Goal: Transaction & Acquisition: Book appointment/travel/reservation

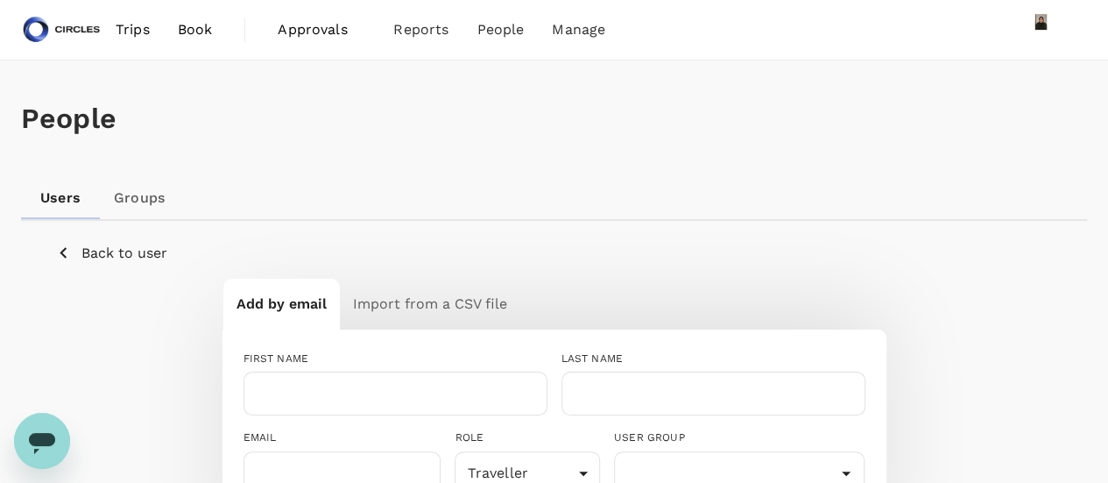
scroll to position [353, 0]
click at [187, 37] on span "Book" at bounding box center [195, 29] width 35 height 21
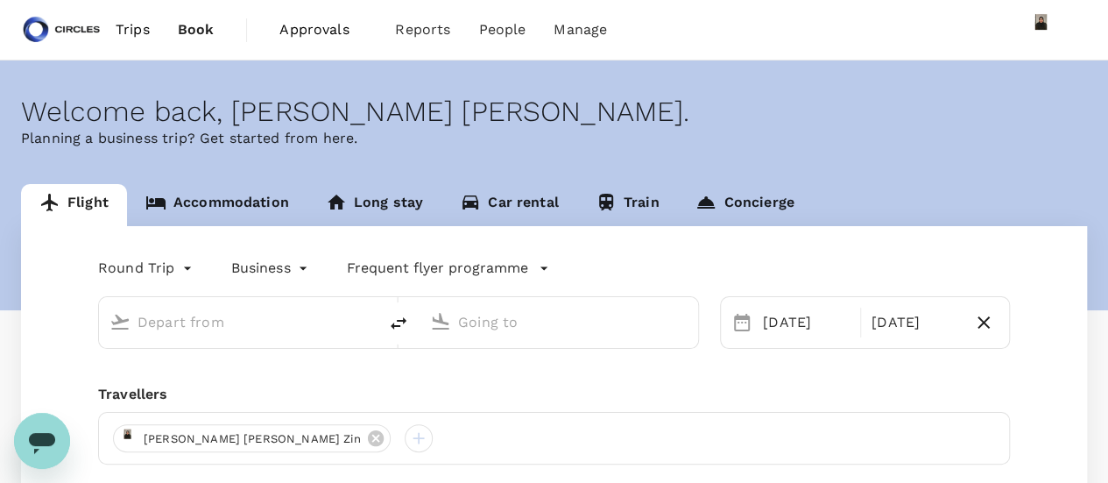
type input "Singapore Changi (SIN)"
type input "[GEOGRAPHIC_DATA], [GEOGRAPHIC_DATA] (any)"
type input "Singapore Changi (SIN)"
type input "[GEOGRAPHIC_DATA], [GEOGRAPHIC_DATA] (any)"
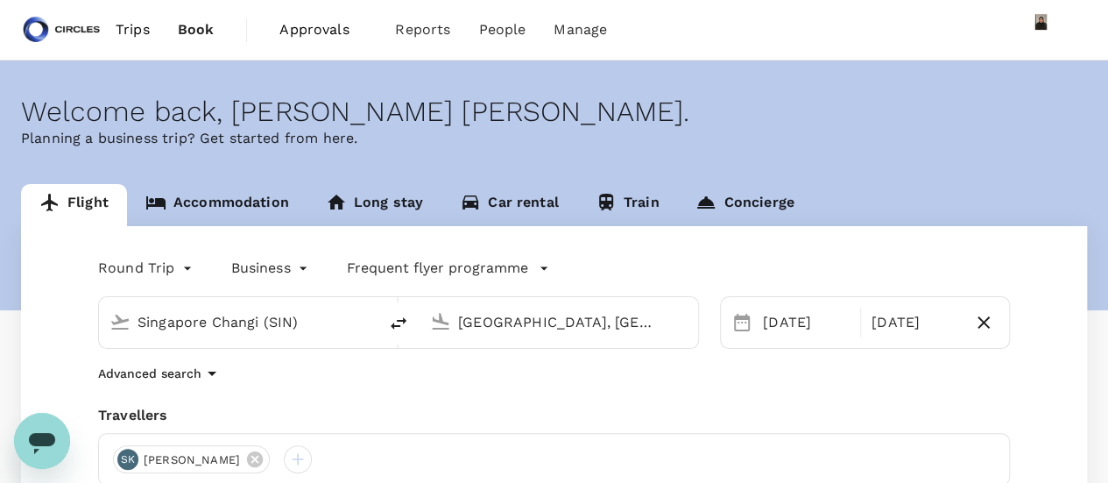
click at [233, 328] on input "Singapore Changi (SIN)" at bounding box center [239, 321] width 203 height 27
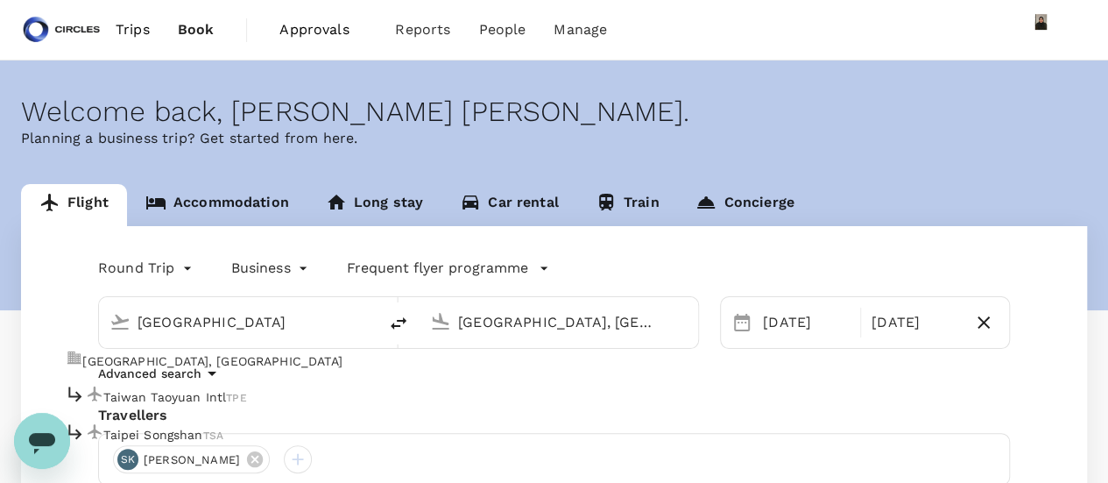
click at [219, 356] on p "[GEOGRAPHIC_DATA], [GEOGRAPHIC_DATA]" at bounding box center [211, 361] width 259 height 18
type input "[GEOGRAPHIC_DATA], [GEOGRAPHIC_DATA] (any)"
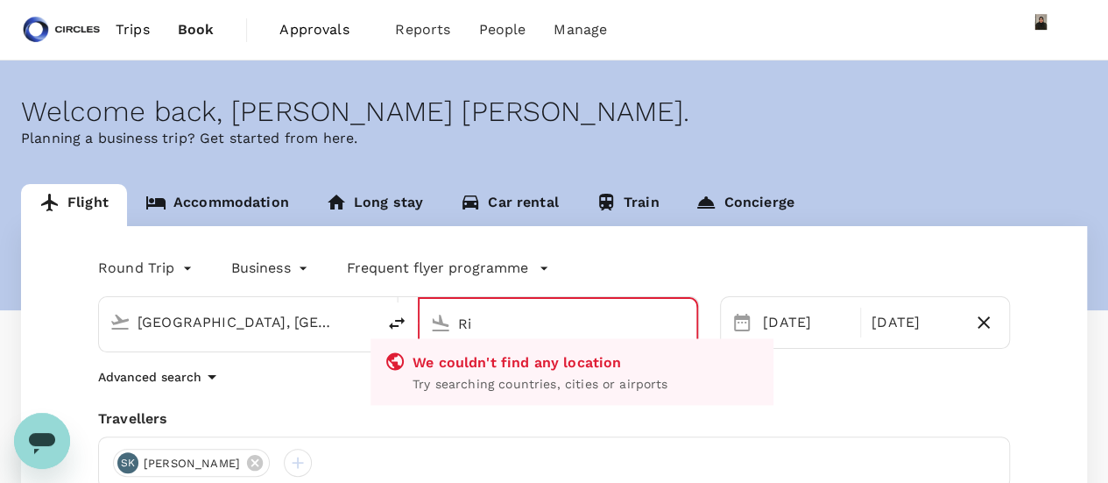
type input "R"
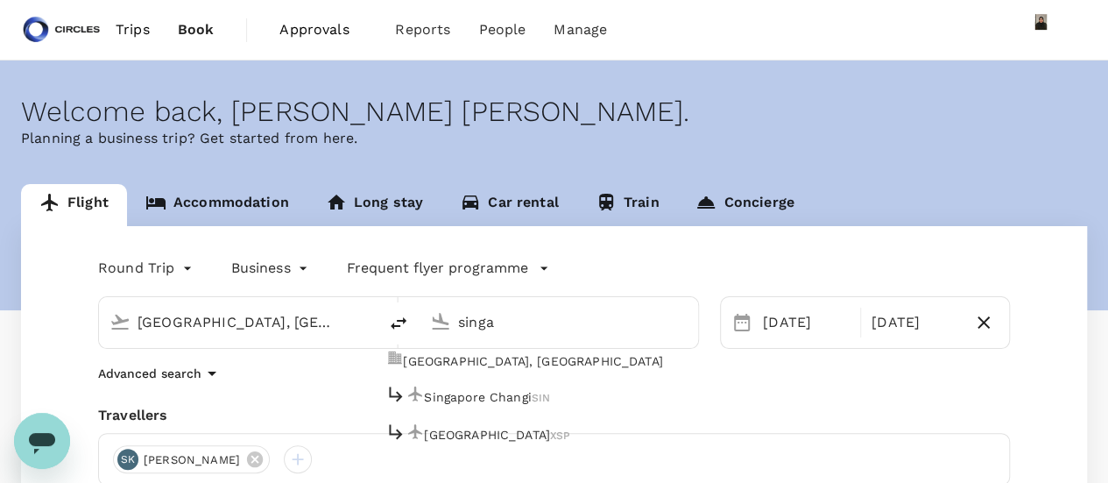
click at [539, 404] on li "Singapore Changi SIN" at bounding box center [572, 397] width 403 height 38
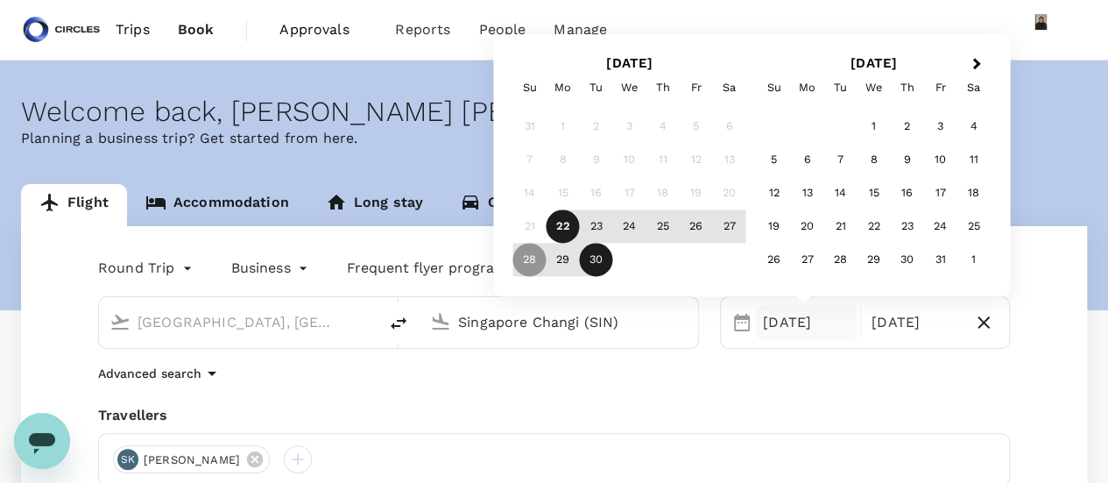
type input "Singapore Changi (SIN)"
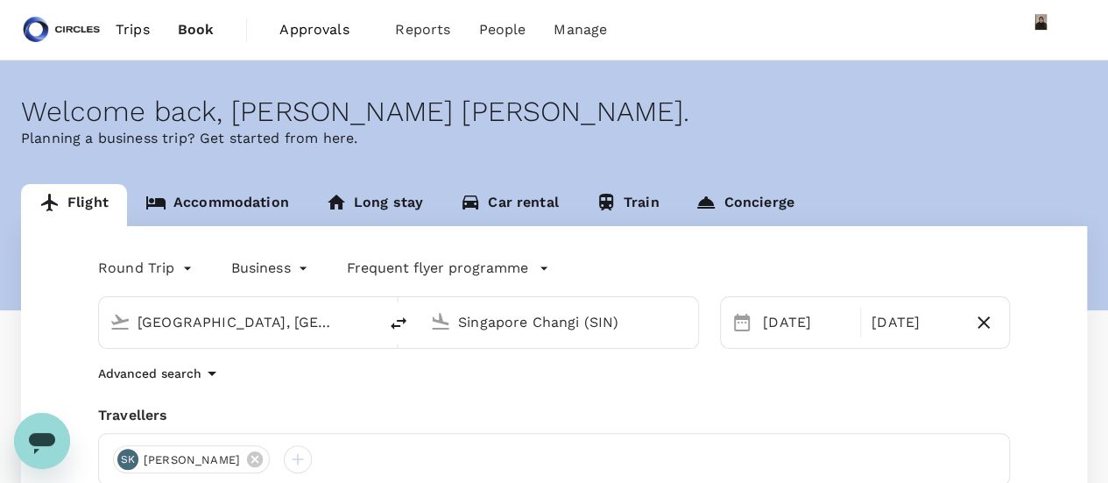
click at [394, 158] on div "Welcome back , [PERSON_NAME] [PERSON_NAME] . Planning a business trip? Get star…" at bounding box center [554, 185] width 1108 height 250
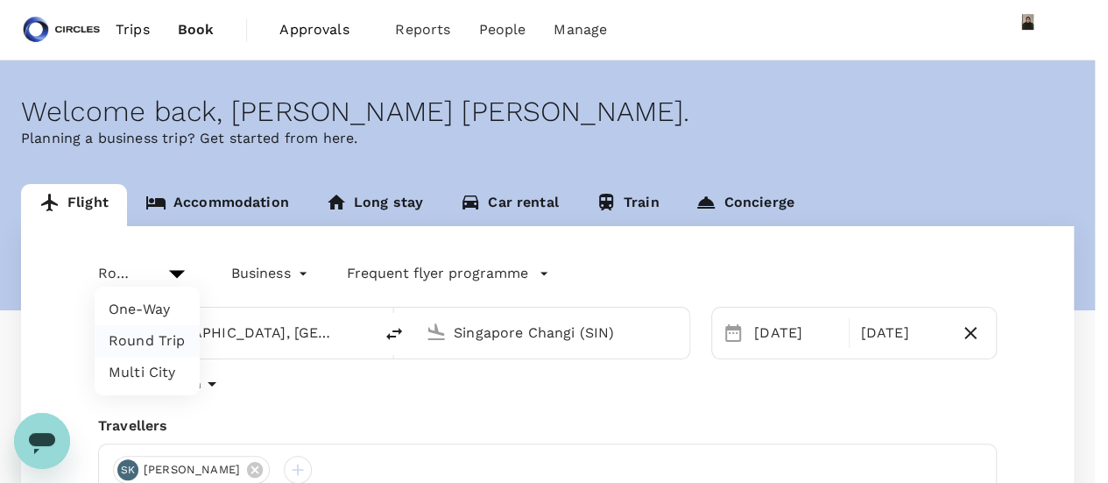
click at [150, 262] on body "Trips Book Approvals 0 Reports People Manage Welcome back , [PERSON_NAME] [PERS…" at bounding box center [554, 421] width 1108 height 842
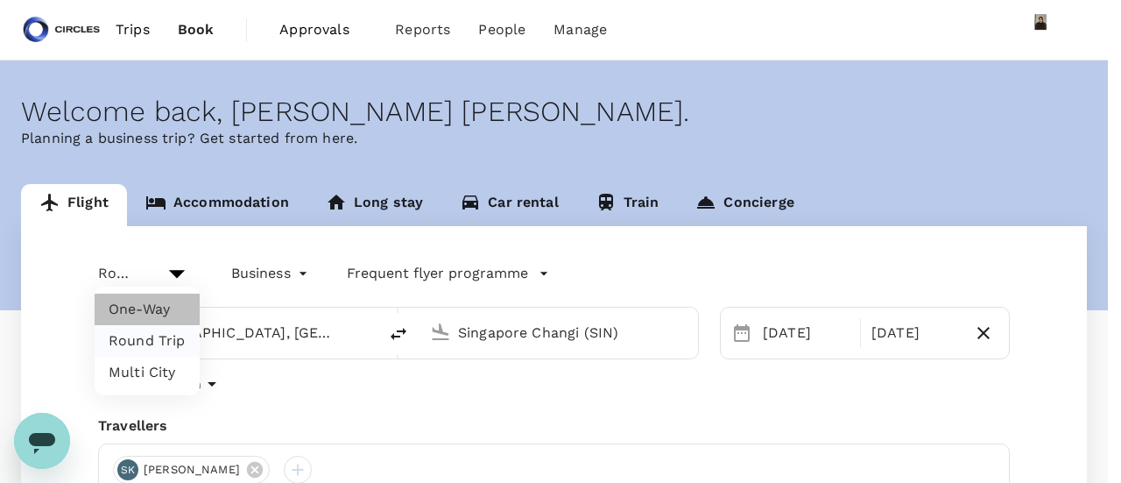
click at [154, 309] on li "One-Way" at bounding box center [147, 309] width 105 height 32
type input "oneway"
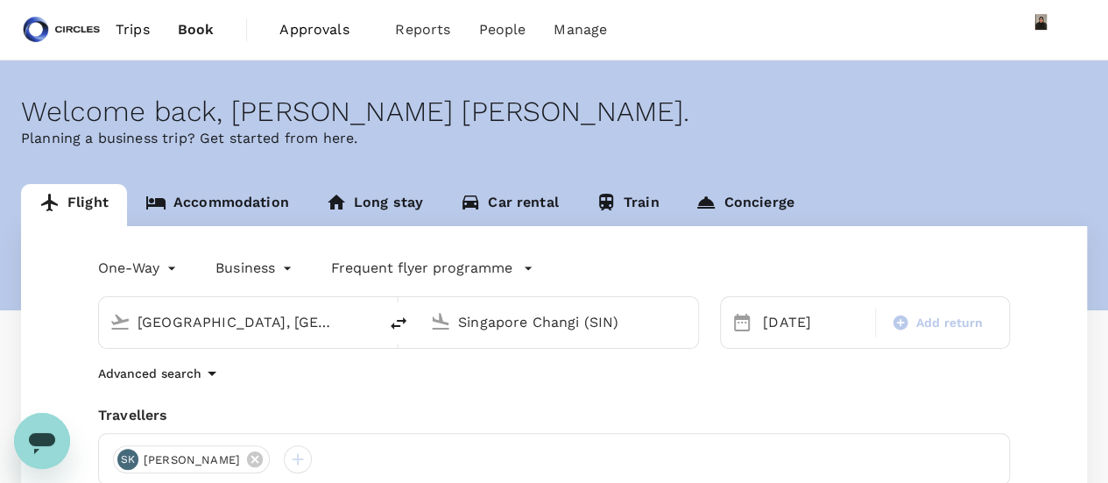
click at [279, 252] on div "Business business" at bounding box center [238, 264] width 116 height 35
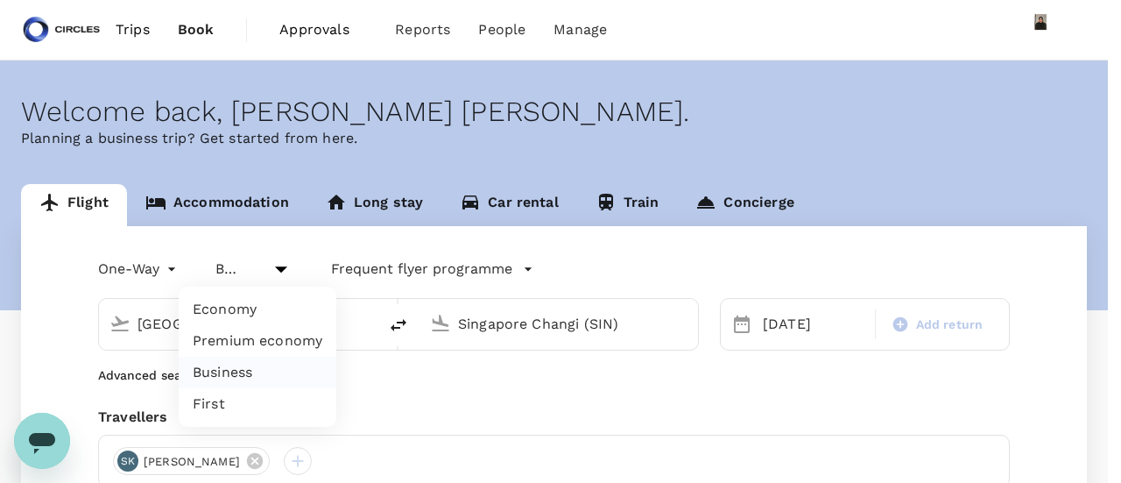
click at [280, 267] on body "Trips Book Approvals 0 Reports People Manage Welcome back , [PERSON_NAME] [PERS…" at bounding box center [560, 416] width 1121 height 833
click at [249, 306] on li "Economy" at bounding box center [258, 309] width 158 height 32
type input "economy"
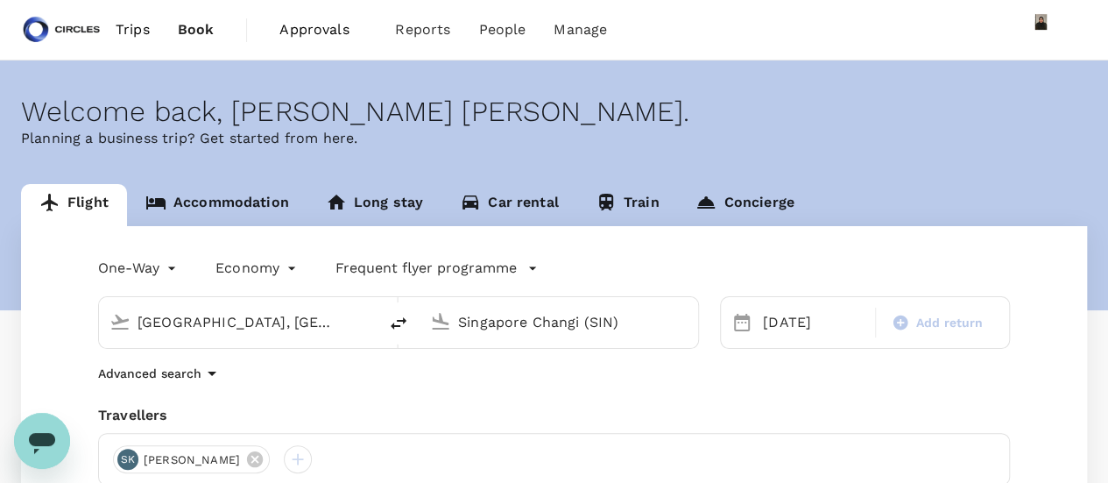
click at [746, 332] on icon at bounding box center [741, 322] width 21 height 21
click at [776, 318] on div "[DATE]" at bounding box center [814, 322] width 116 height 35
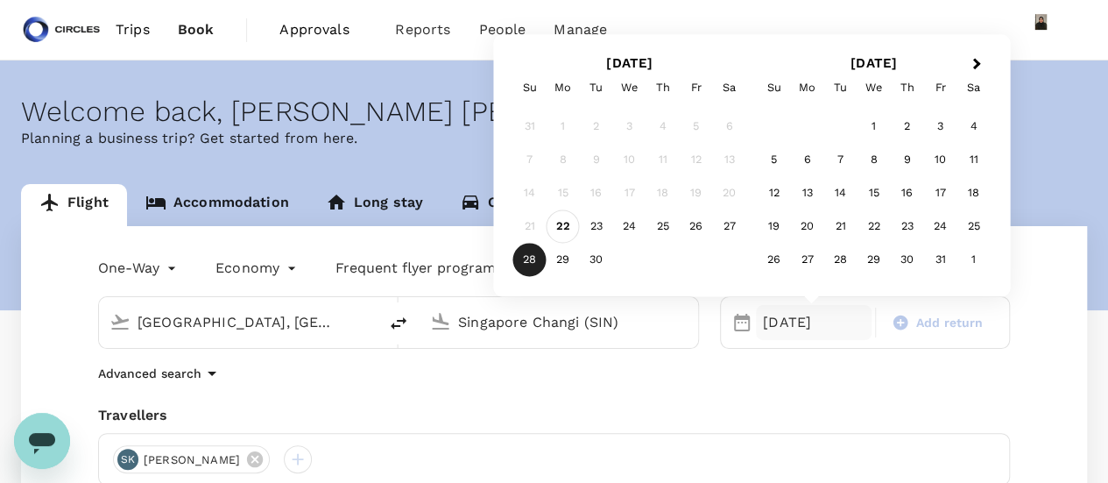
click at [560, 229] on div "22" at bounding box center [563, 226] width 33 height 33
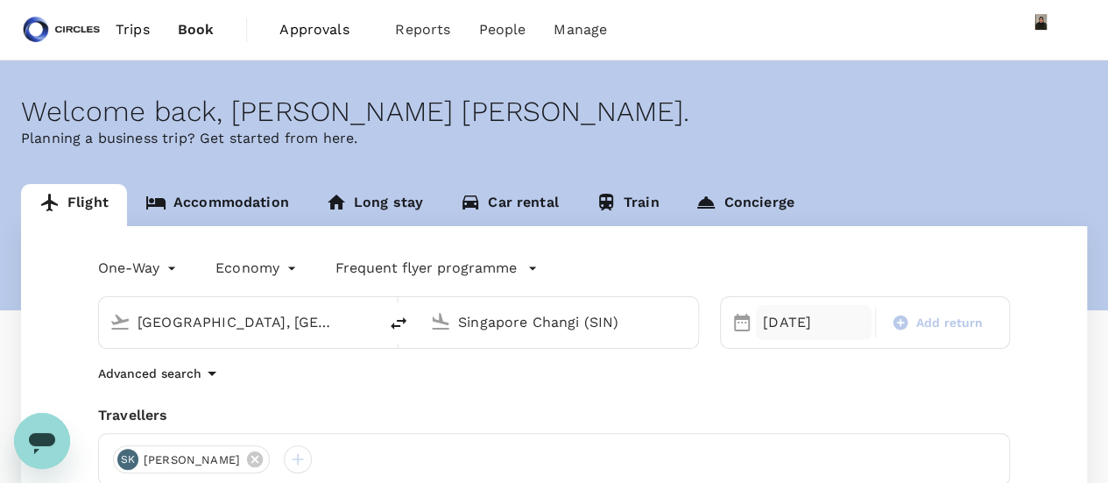
click at [801, 317] on div "[DATE]" at bounding box center [814, 322] width 116 height 35
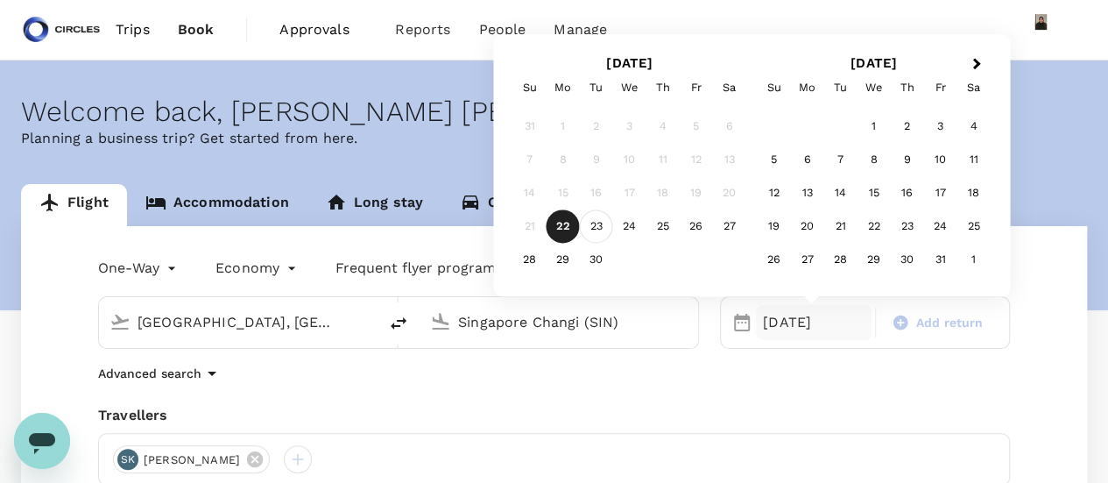
click at [594, 229] on div "23" at bounding box center [596, 226] width 33 height 33
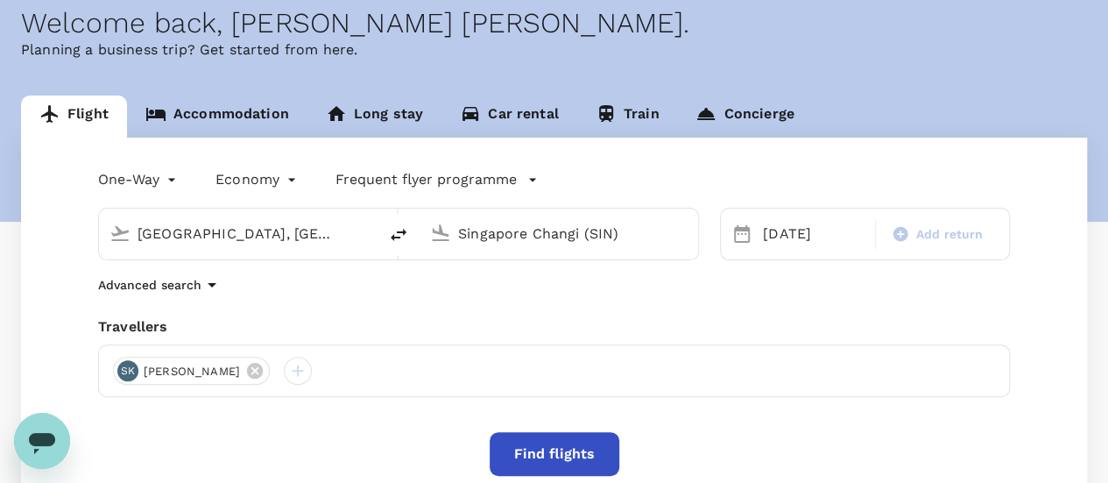
scroll to position [263, 0]
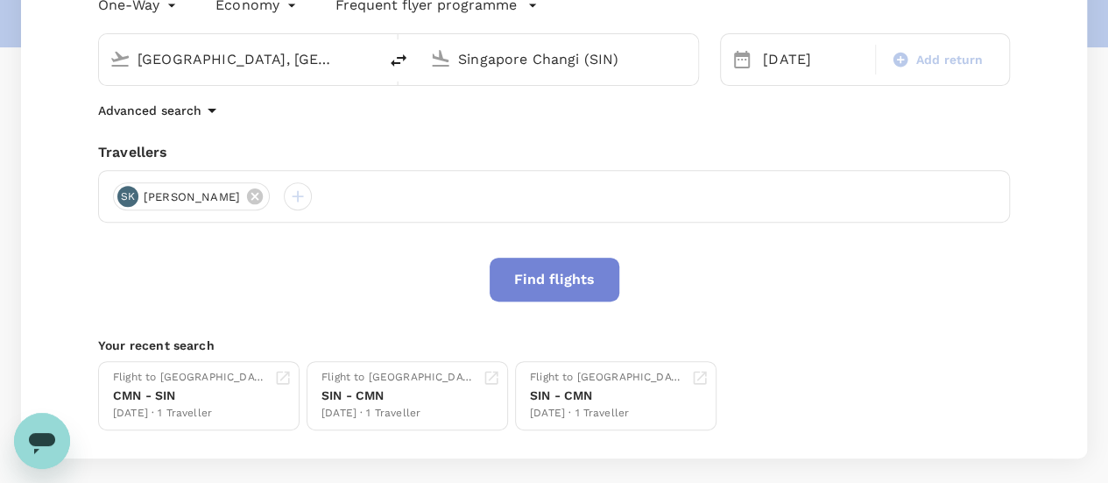
click at [585, 293] on button "Find flights" at bounding box center [555, 279] width 130 height 44
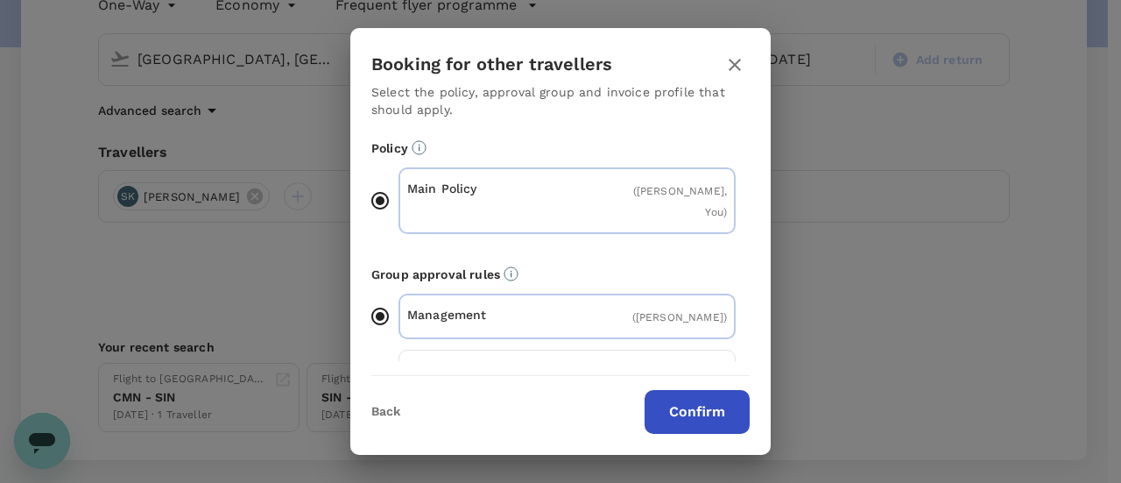
click at [664, 405] on button "Confirm" at bounding box center [697, 412] width 105 height 44
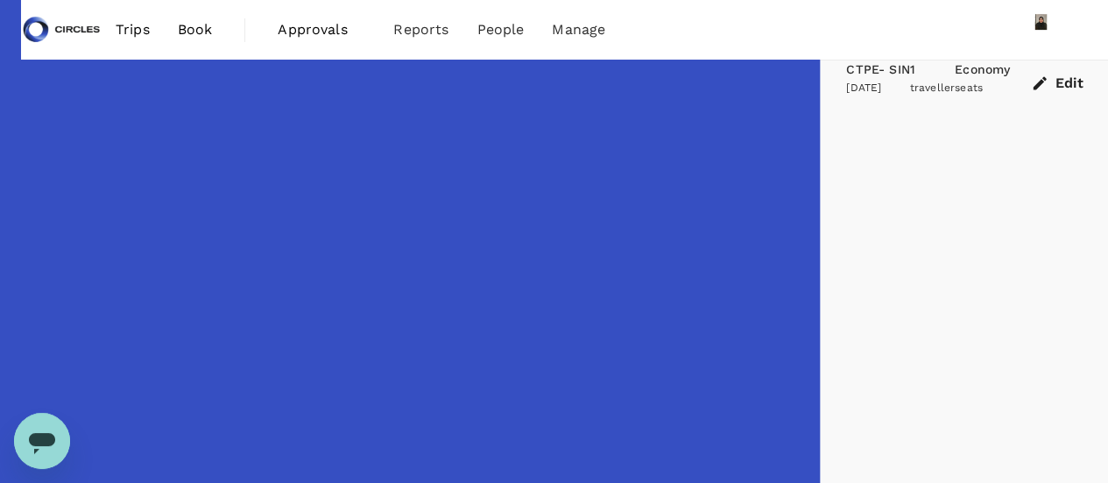
type input "1265"
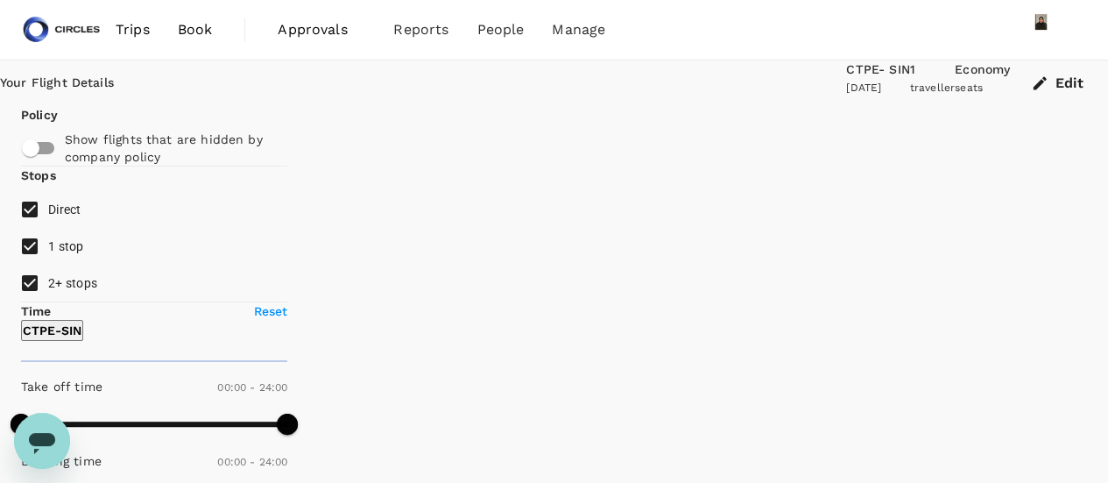
click at [846, 80] on div "CTPE - SIN" at bounding box center [877, 69] width 63 height 19
click at [1058, 87] on button "Edit" at bounding box center [1059, 83] width 98 height 46
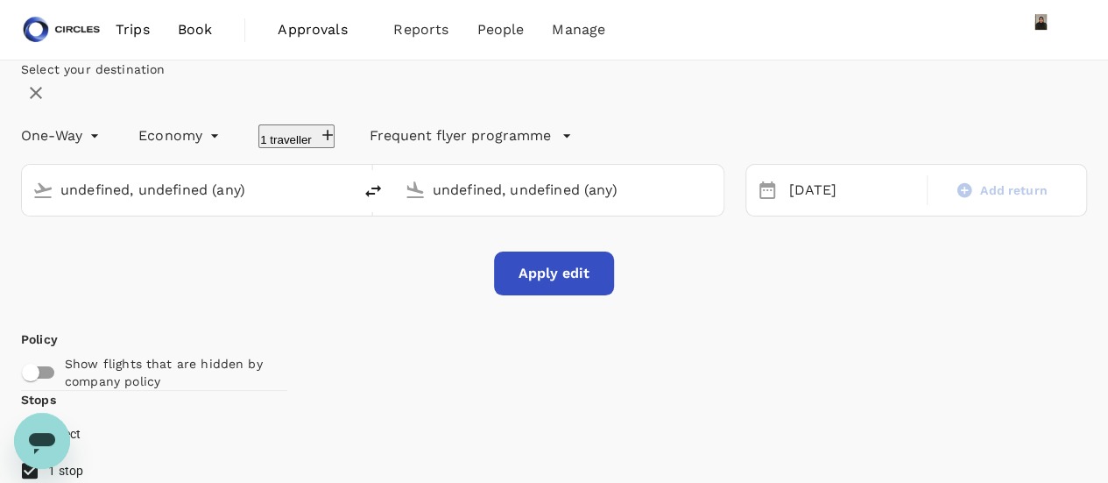
type input "[GEOGRAPHIC_DATA], [GEOGRAPHIC_DATA] (any)"
type input "Singapore Changi (SIN)"
type input "[GEOGRAPHIC_DATA], [GEOGRAPHIC_DATA] (any)"
type input "Singapore Changi (SIN)"
click at [781, 208] on div "[DATE]" at bounding box center [851, 190] width 141 height 34
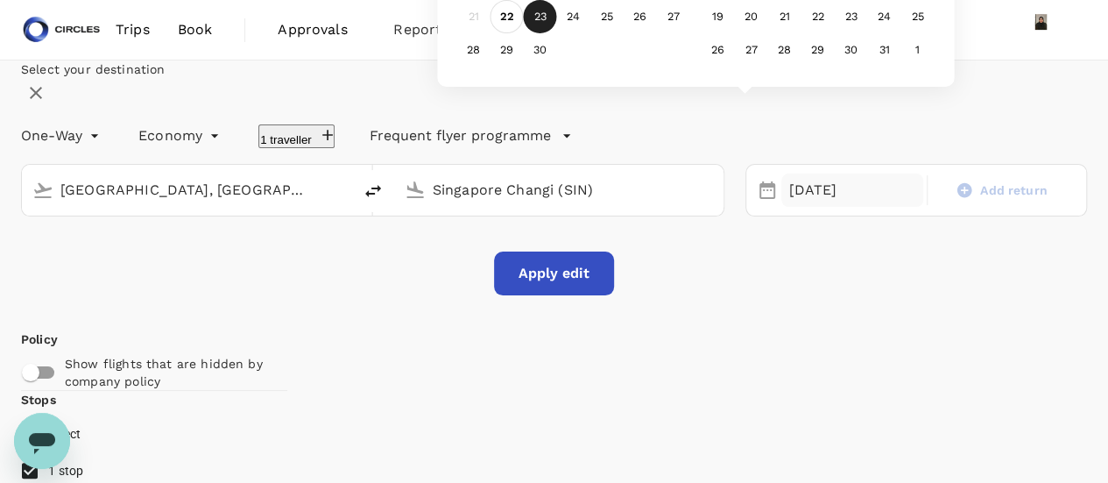
click at [524, 33] on div "22" at bounding box center [506, 16] width 33 height 33
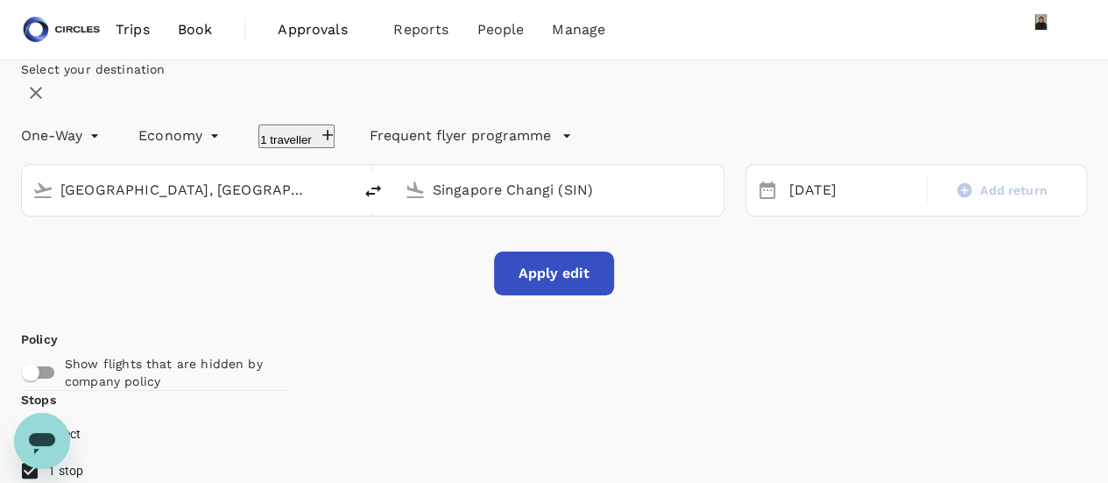
click at [568, 295] on button "Apply edit" at bounding box center [554, 273] width 120 height 44
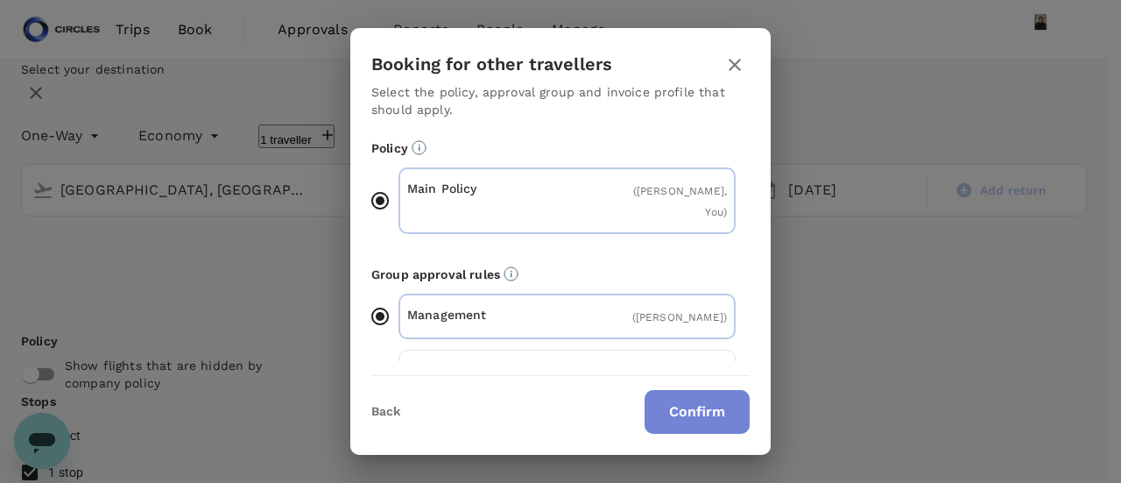
click at [686, 428] on button "Confirm" at bounding box center [697, 412] width 105 height 44
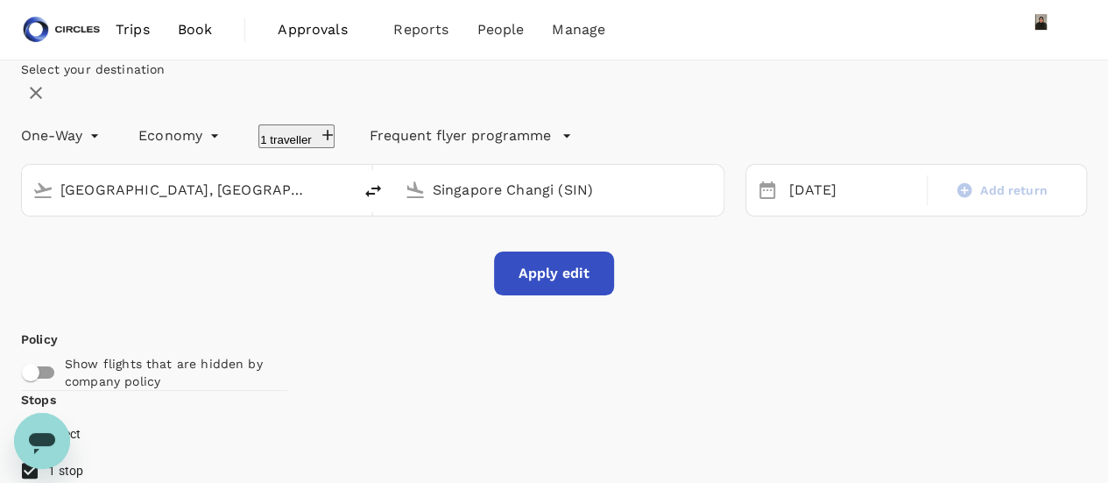
checkbox input "false"
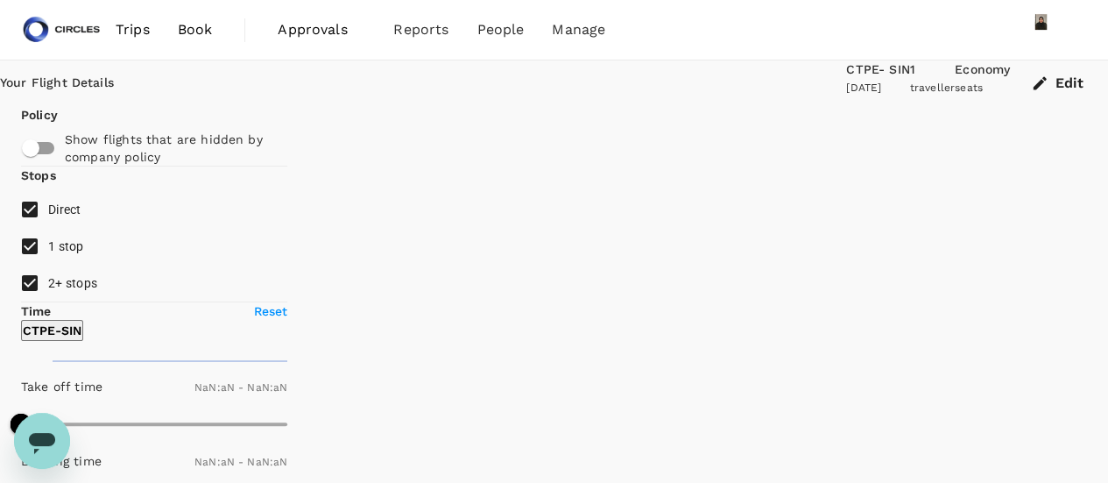
type input "1440"
type input "1150"
checkbox input "true"
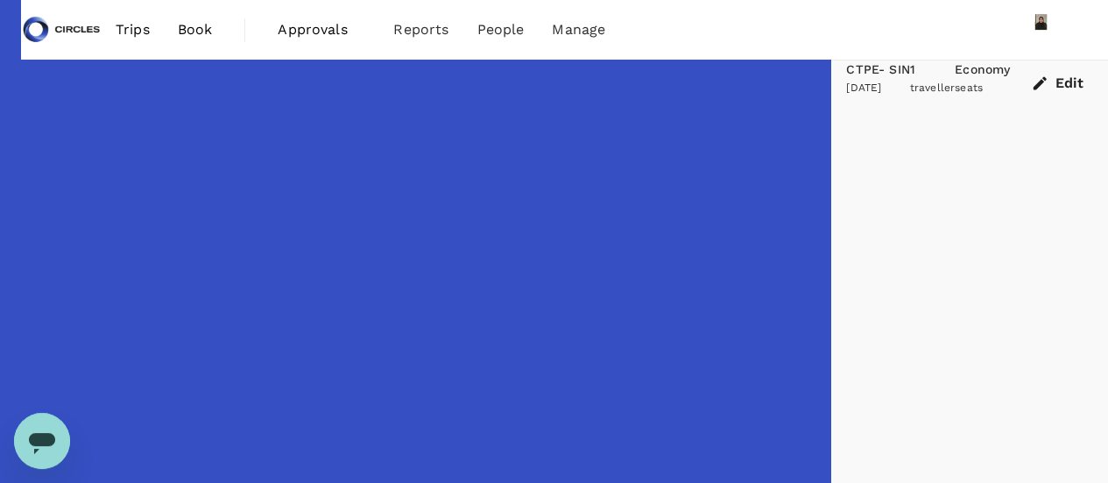
type input "1345"
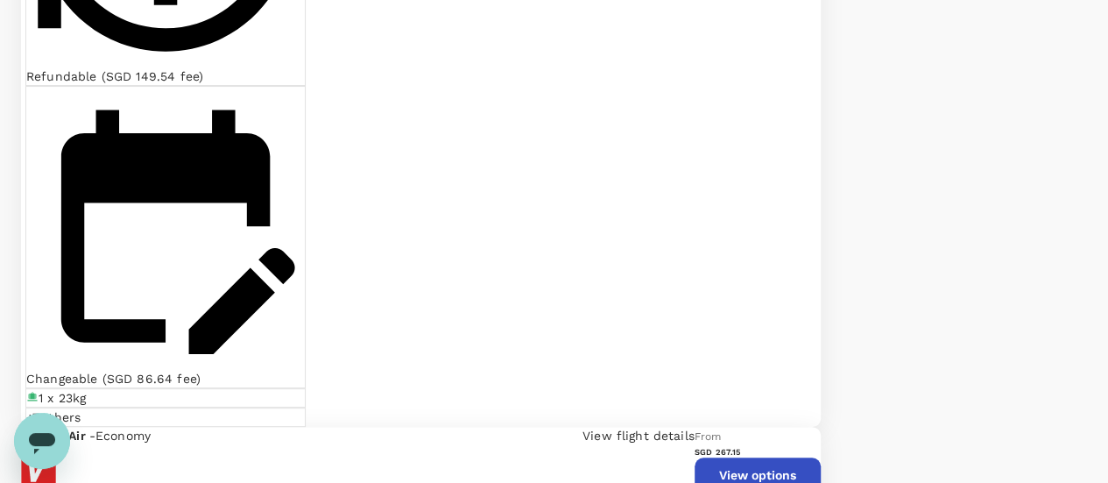
scroll to position [3521, 0]
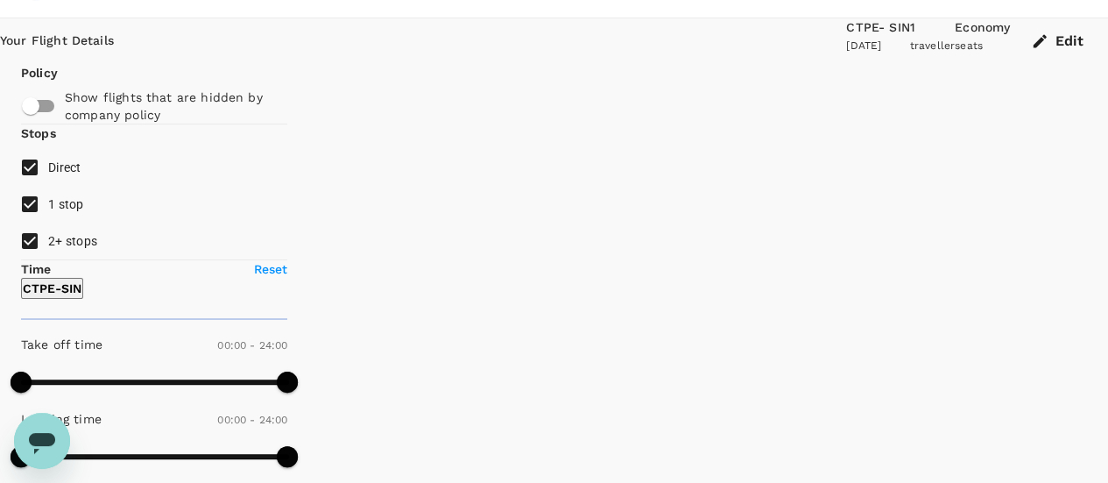
scroll to position [0, 0]
